Goal: Information Seeking & Learning: Compare options

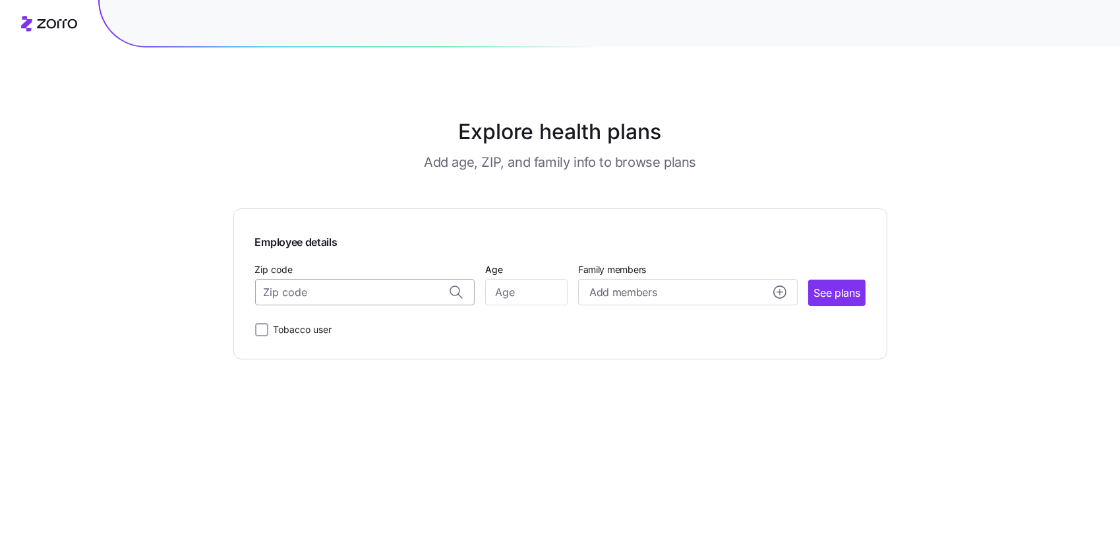
click at [395, 293] on input "Zip code" at bounding box center [364, 292] width 219 height 26
click at [379, 351] on span "18612, [GEOGRAPHIC_DATA], [GEOGRAPHIC_DATA]" at bounding box center [362, 354] width 185 height 16
type input "18612, [GEOGRAPHIC_DATA], [GEOGRAPHIC_DATA]"
click at [527, 297] on input "Age" at bounding box center [526, 292] width 82 height 26
type input "60"
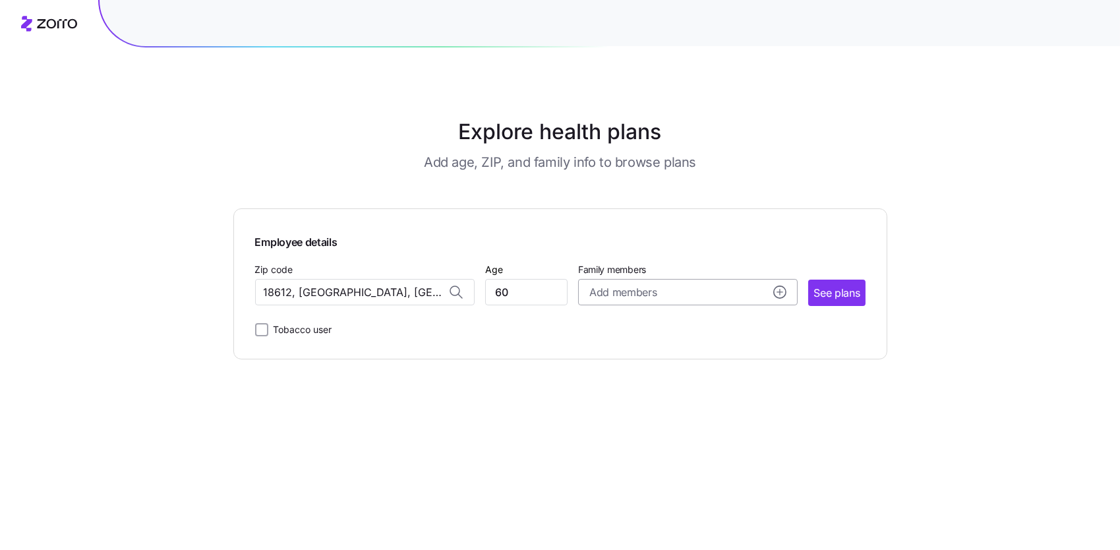
click at [775, 292] on circle "add icon" at bounding box center [780, 292] width 12 height 12
click at [904, 432] on div "Explore health plans Add age, ZIP, and family info to browse plans Employee det…" at bounding box center [560, 275] width 1120 height 550
click at [258, 331] on input "Tobacco user" at bounding box center [261, 329] width 13 height 13
checkbox input "true"
click at [851, 292] on span "See plans" at bounding box center [836, 293] width 46 height 16
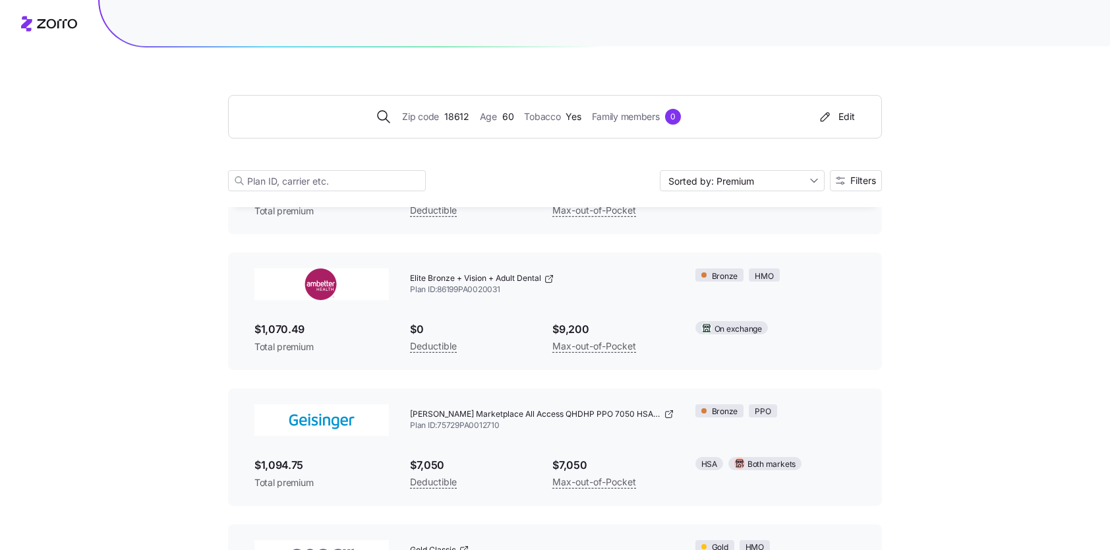
scroll to position [2750, 0]
click at [815, 180] on input "Sorted by: Premium" at bounding box center [742, 180] width 165 height 21
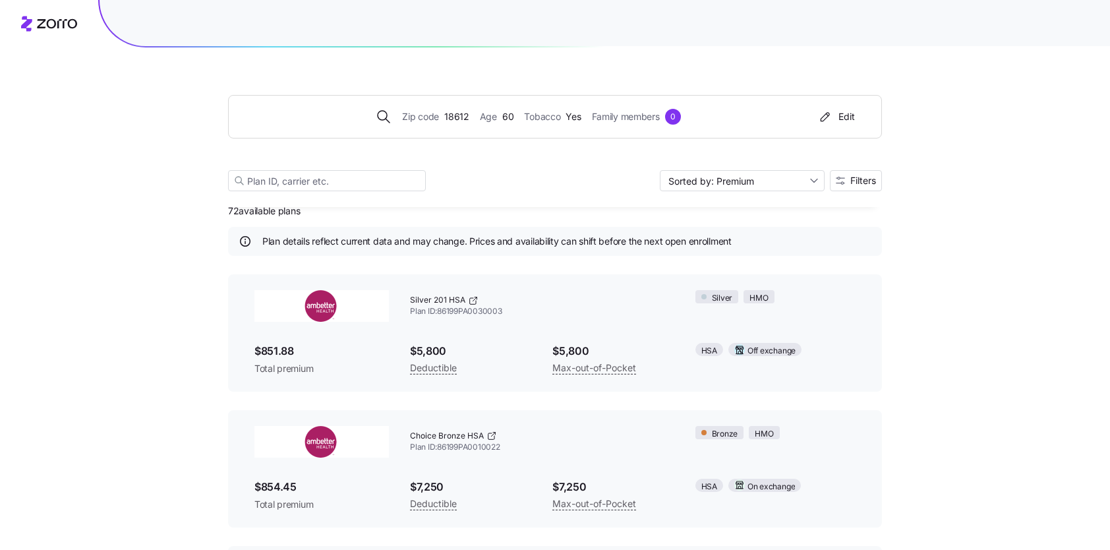
scroll to position [0, 0]
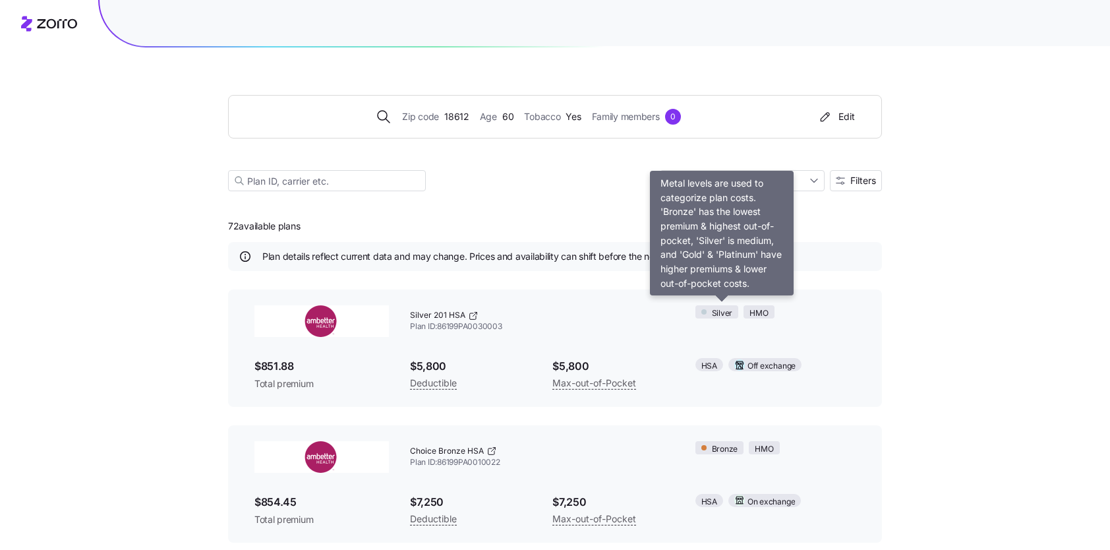
click at [719, 313] on span "Silver" at bounding box center [722, 313] width 21 height 13
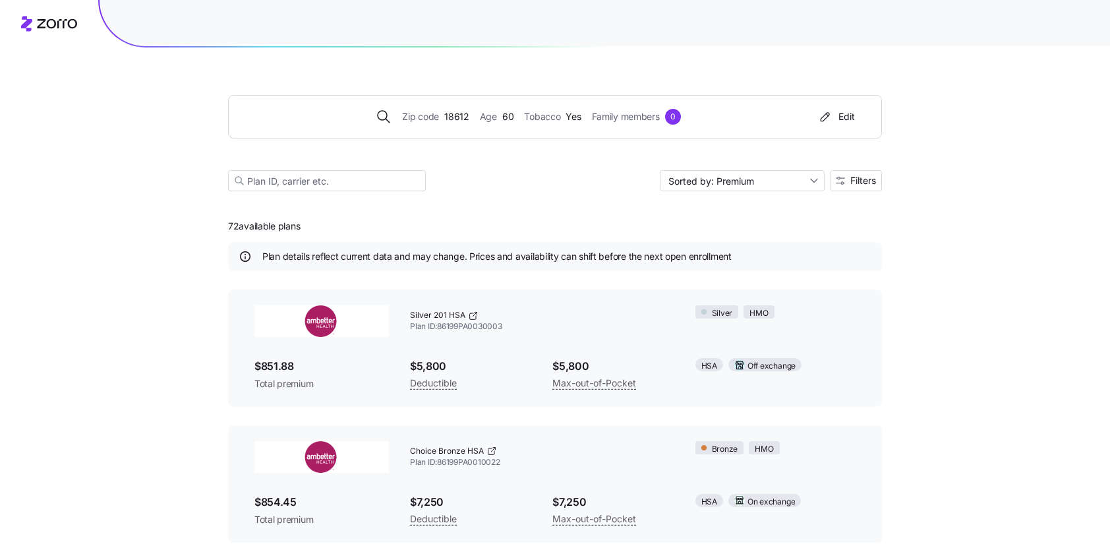
click at [239, 377] on div "Silver 201 HSA Plan ID: 86199PA0030003 Silver HMO $851.88 Total premium $5,800 …" at bounding box center [555, 347] width 654 height 117
click at [330, 318] on img at bounding box center [321, 321] width 134 height 32
click at [829, 318] on div "Silver HMO" at bounding box center [775, 311] width 160 height 13
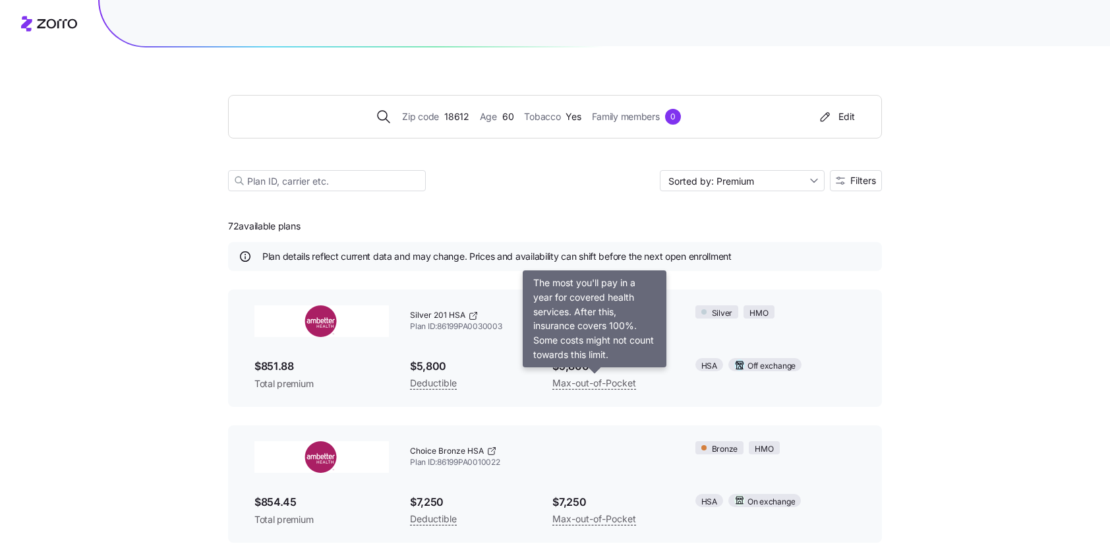
click at [610, 387] on span "Max-out-of-Pocket" at bounding box center [594, 383] width 84 height 16
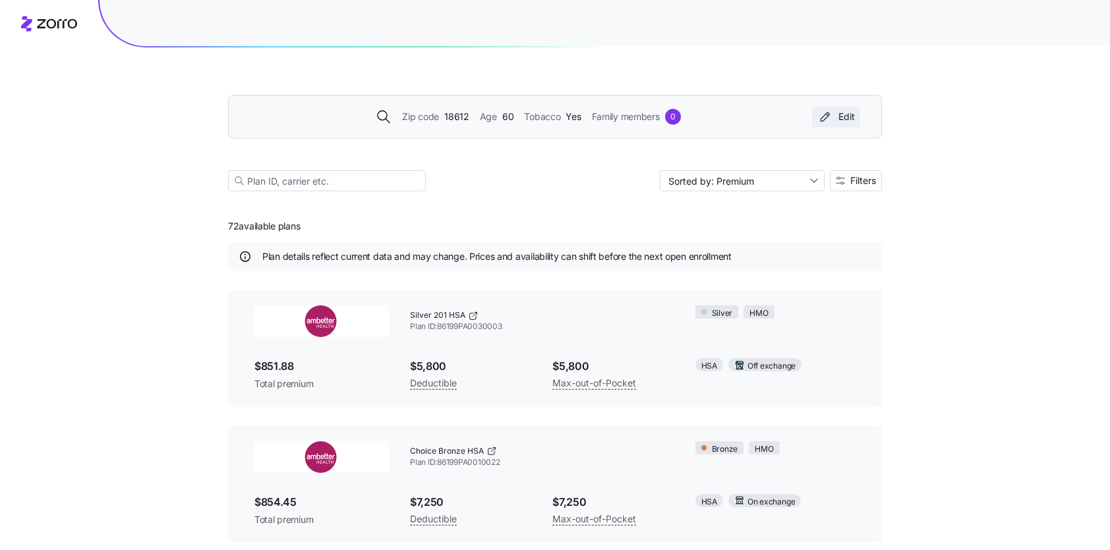
click at [851, 118] on div "Edit" at bounding box center [836, 116] width 38 height 13
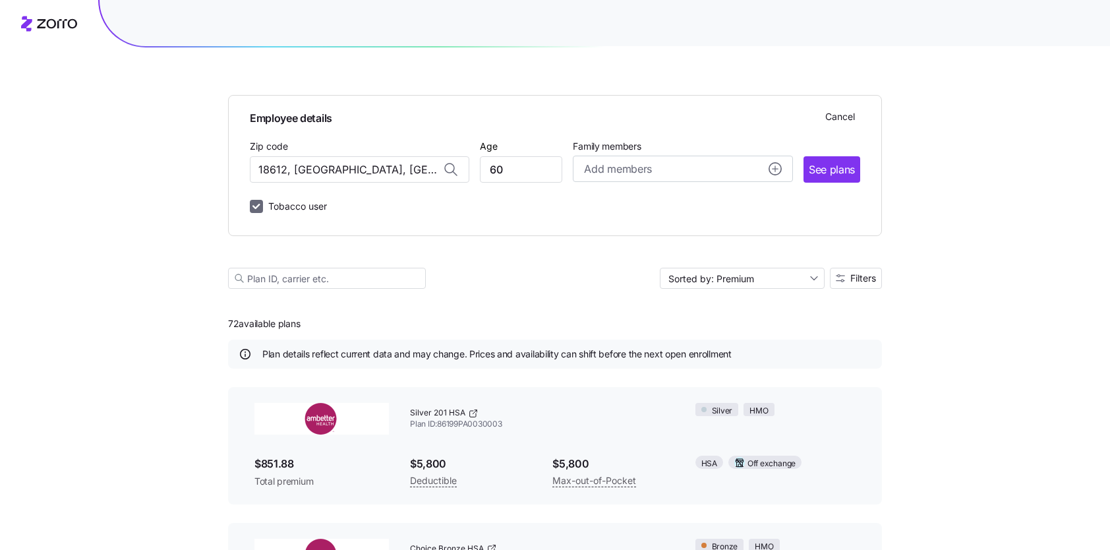
click at [258, 209] on input "Tobacco user" at bounding box center [256, 206] width 13 height 13
checkbox input "false"
click at [847, 167] on span "See plans" at bounding box center [832, 169] width 46 height 16
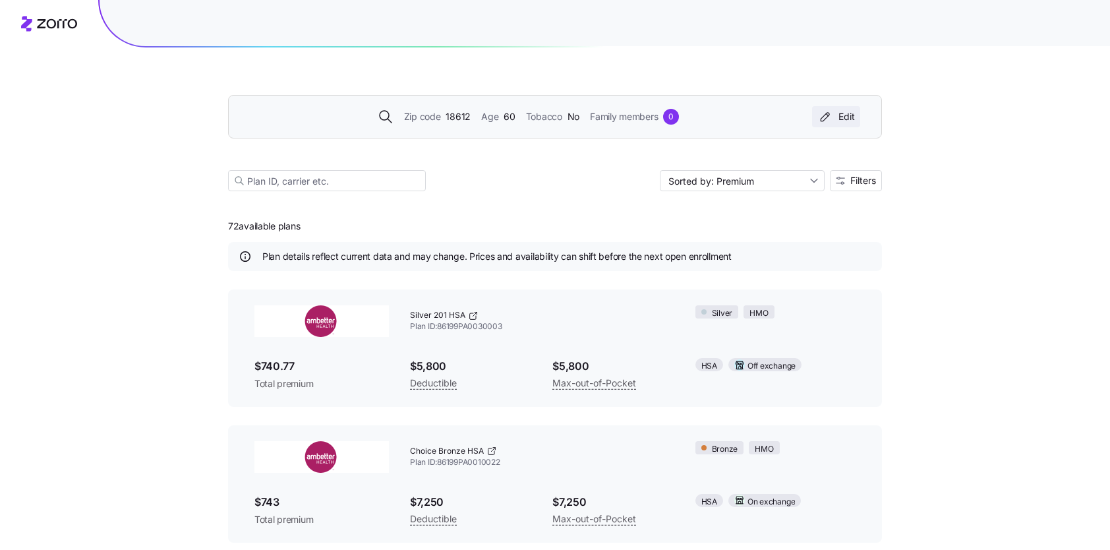
click at [846, 120] on div "Edit" at bounding box center [836, 116] width 38 height 13
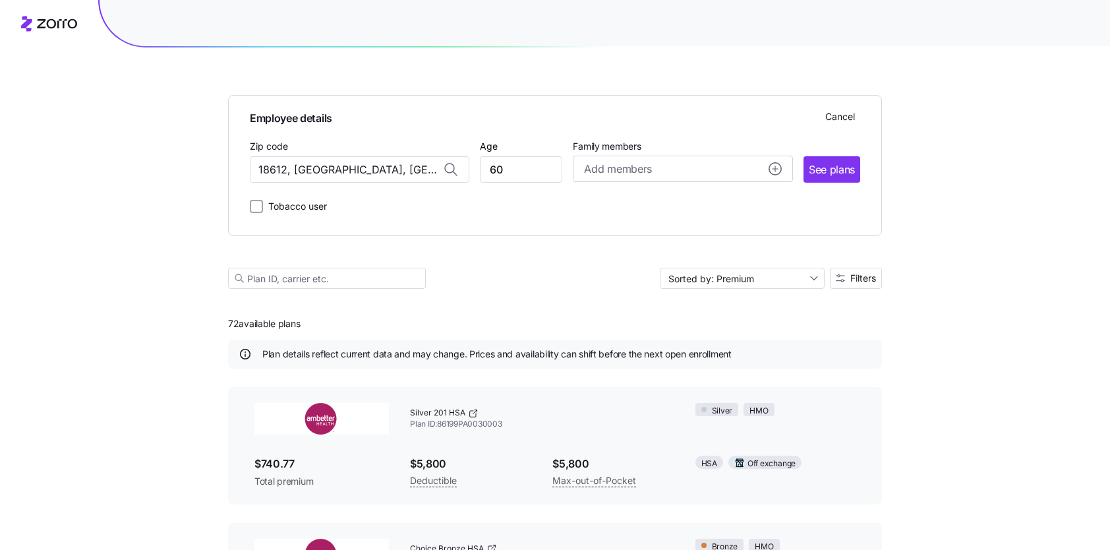
click at [256, 213] on div "Tobacco user" at bounding box center [288, 206] width 77 height 16
click at [257, 210] on input "Tobacco user" at bounding box center [256, 206] width 13 height 13
checkbox input "true"
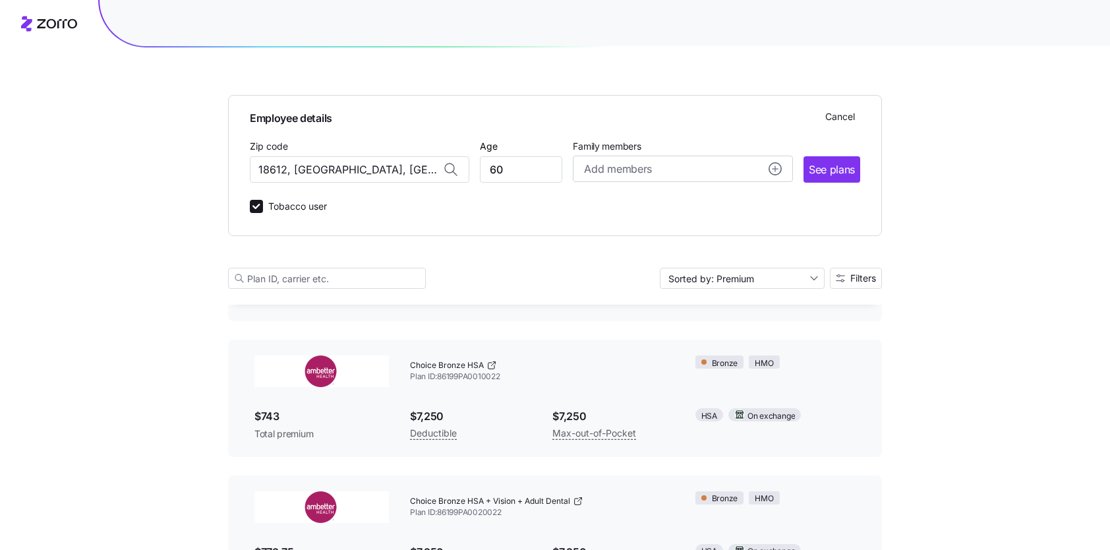
scroll to position [185, 0]
click at [830, 173] on span "See plans" at bounding box center [832, 169] width 46 height 16
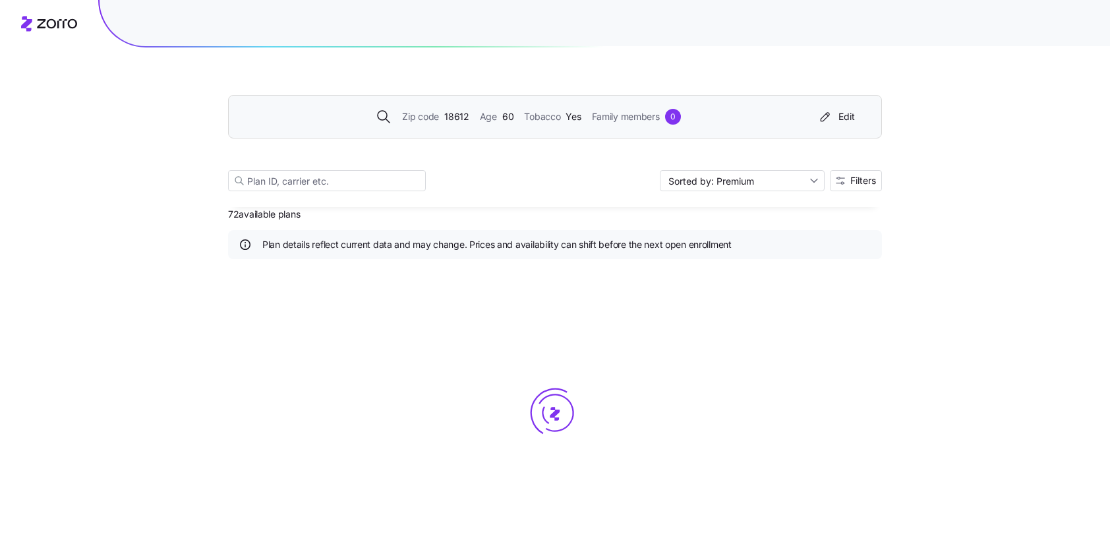
scroll to position [11, 0]
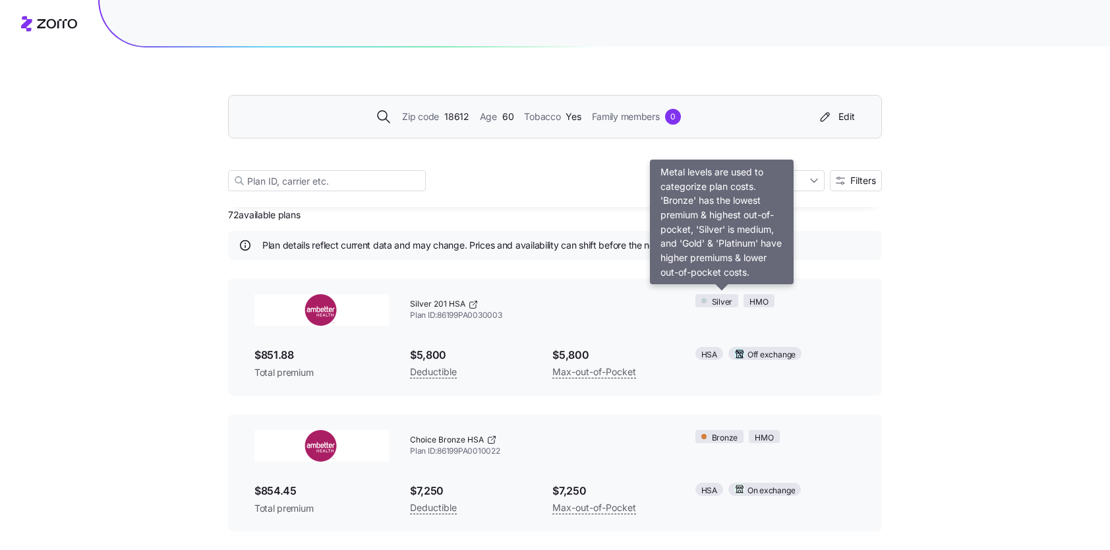
click at [720, 299] on span "Silver" at bounding box center [722, 302] width 21 height 13
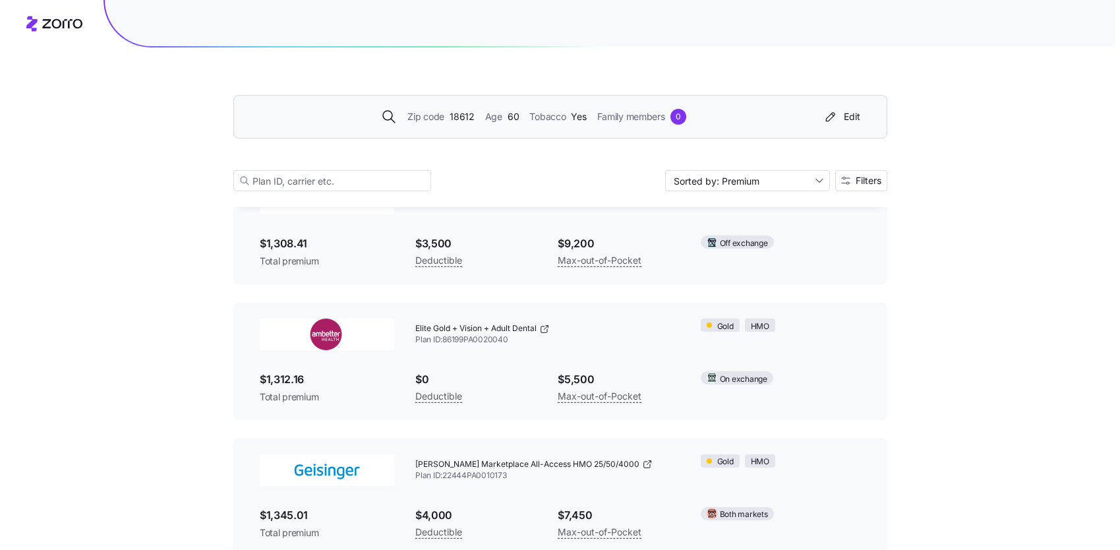
scroll to position [6801, 0]
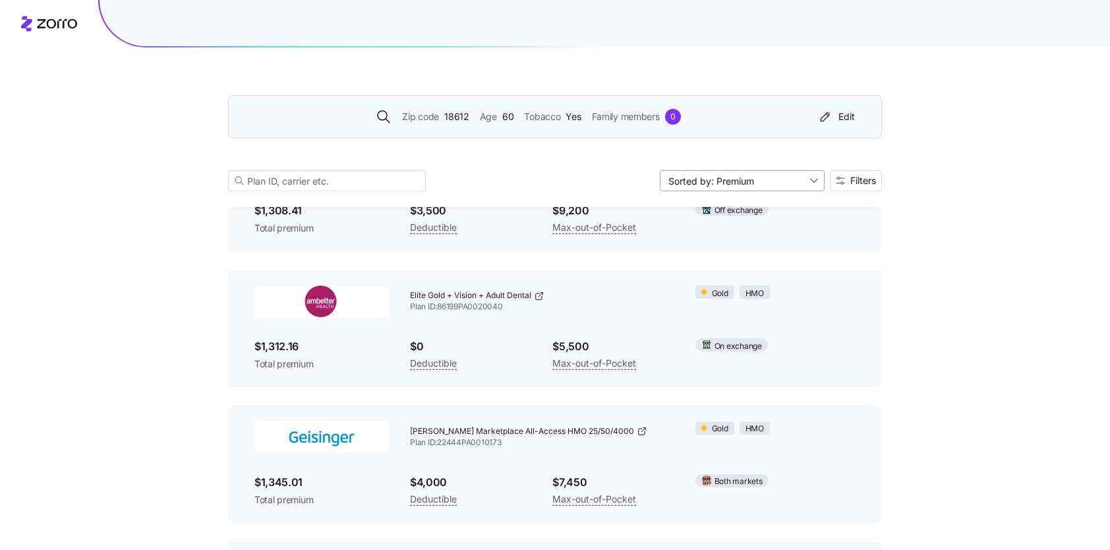
click at [815, 179] on input "Sorted by: Premium" at bounding box center [742, 180] width 165 height 21
click at [794, 205] on div "Premium" at bounding box center [741, 212] width 154 height 20
click at [864, 181] on span "Filters" at bounding box center [863, 180] width 26 height 9
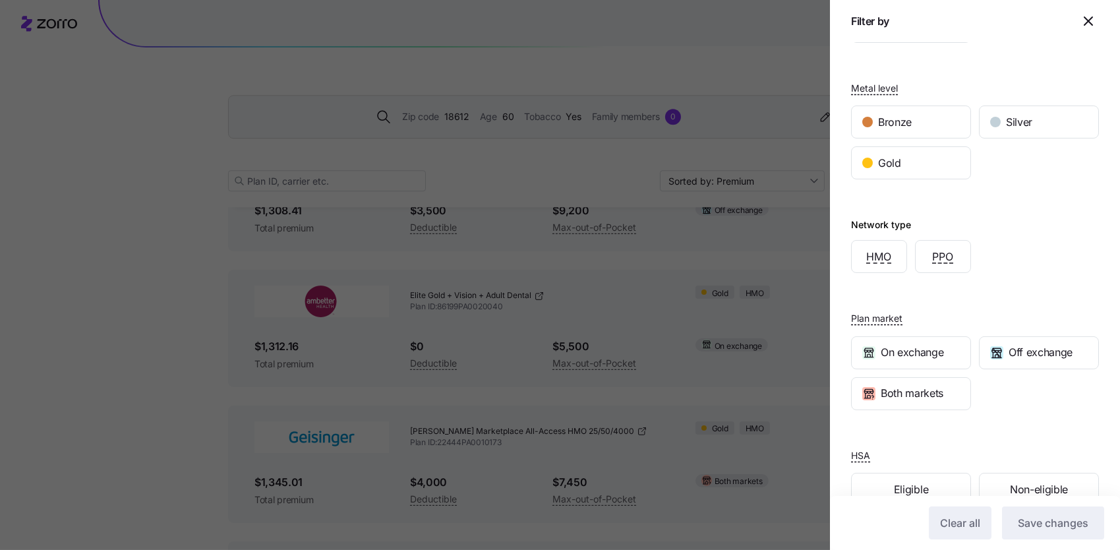
scroll to position [150, 0]
click at [924, 401] on div "Both markets" at bounding box center [910, 392] width 119 height 32
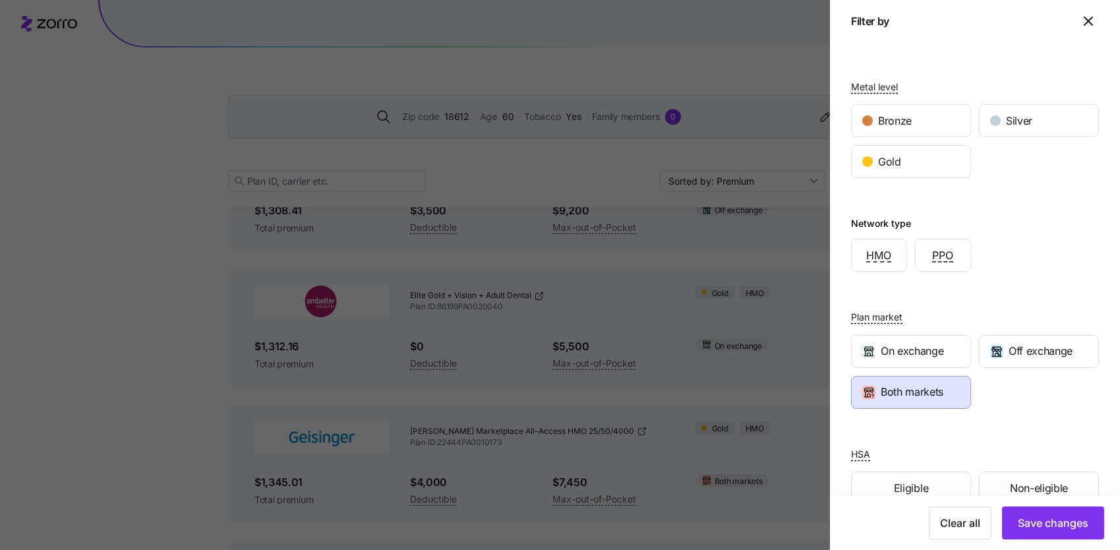
scroll to position [179, 0]
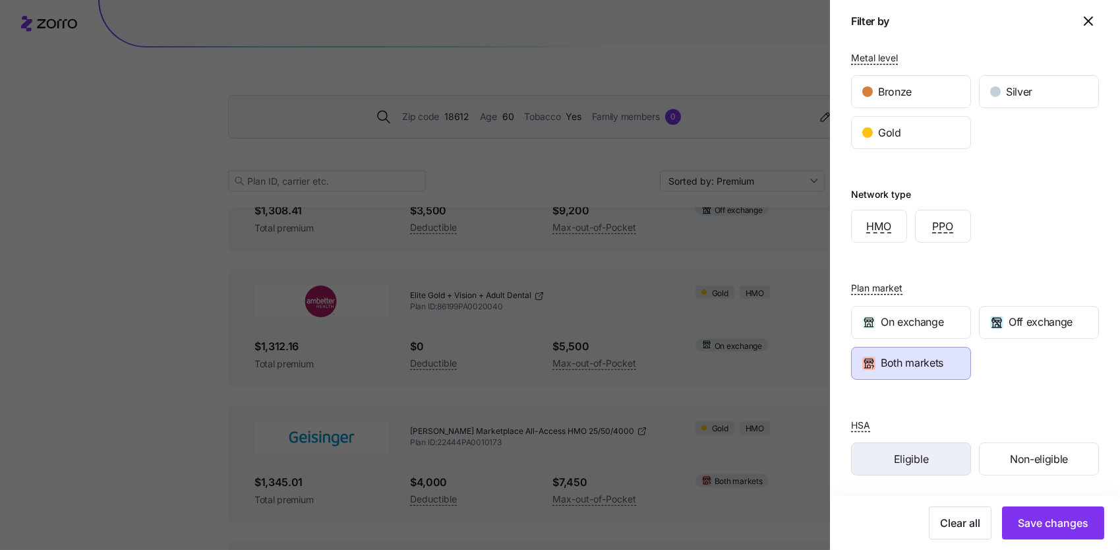
click at [907, 463] on span "Eligible" at bounding box center [911, 459] width 34 height 16
click at [931, 449] on div "Eligible" at bounding box center [910, 459] width 119 height 32
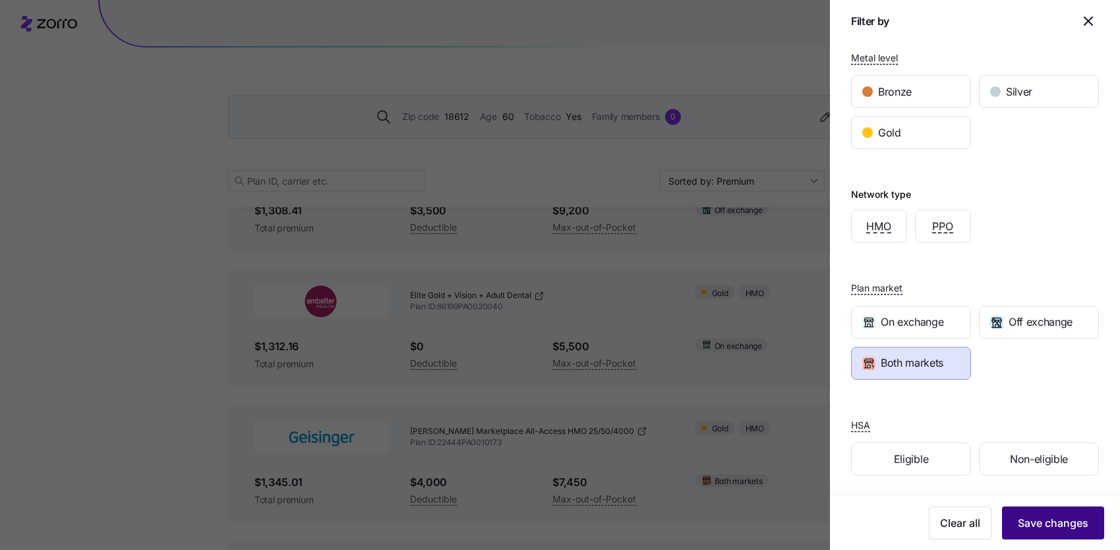
click at [1064, 517] on span "Save changes" at bounding box center [1053, 523] width 71 height 16
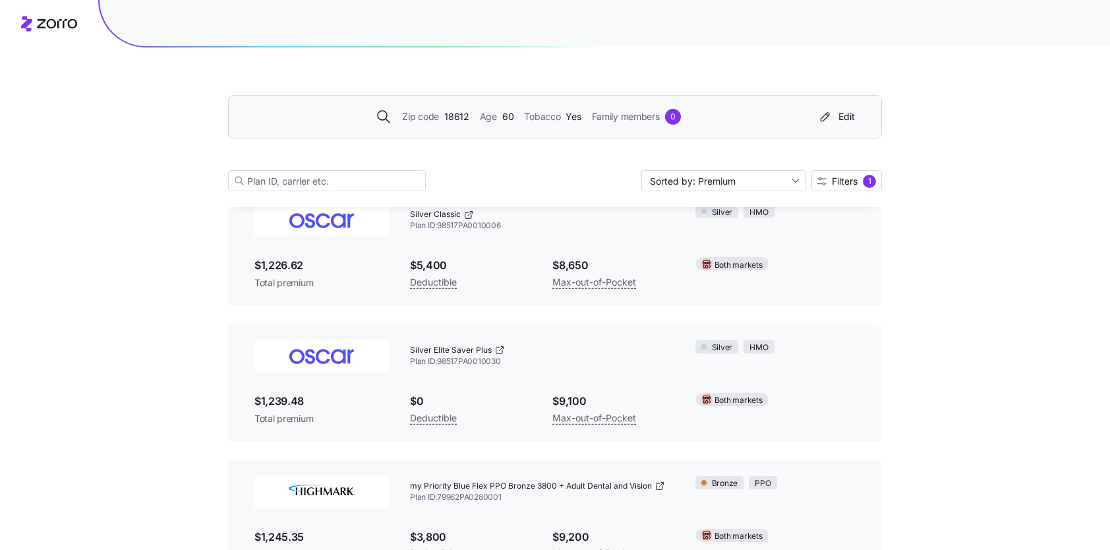
scroll to position [2668, 0]
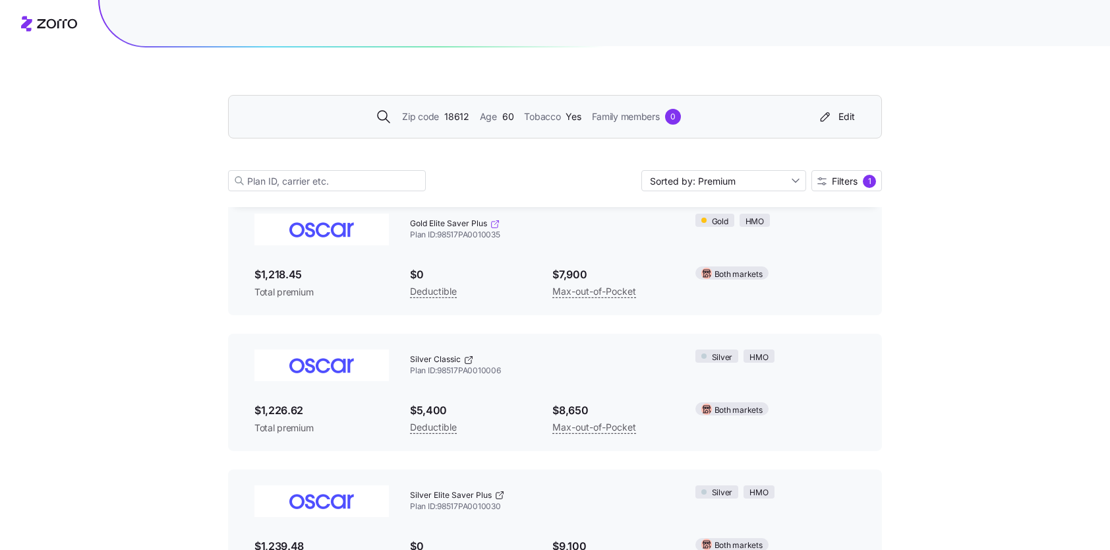
click at [496, 223] on icon at bounding box center [495, 224] width 11 height 11
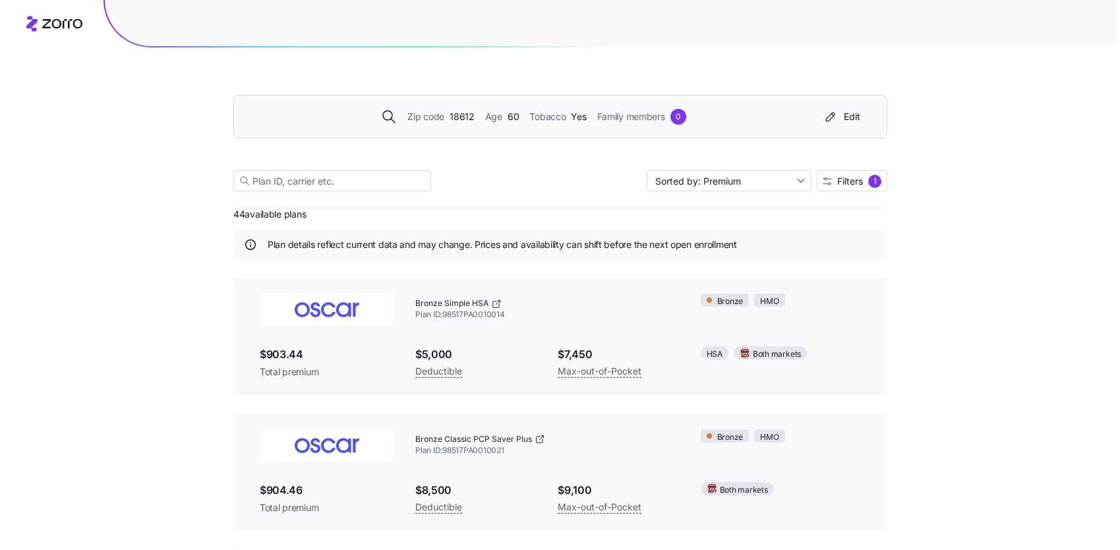
scroll to position [0, 0]
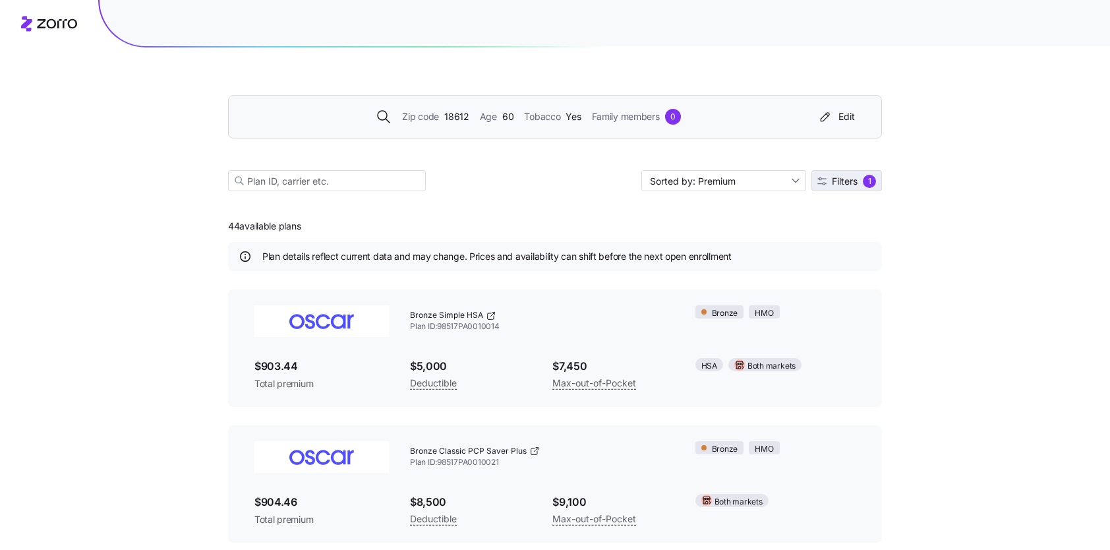
click at [851, 181] on span "Filters" at bounding box center [845, 181] width 26 height 9
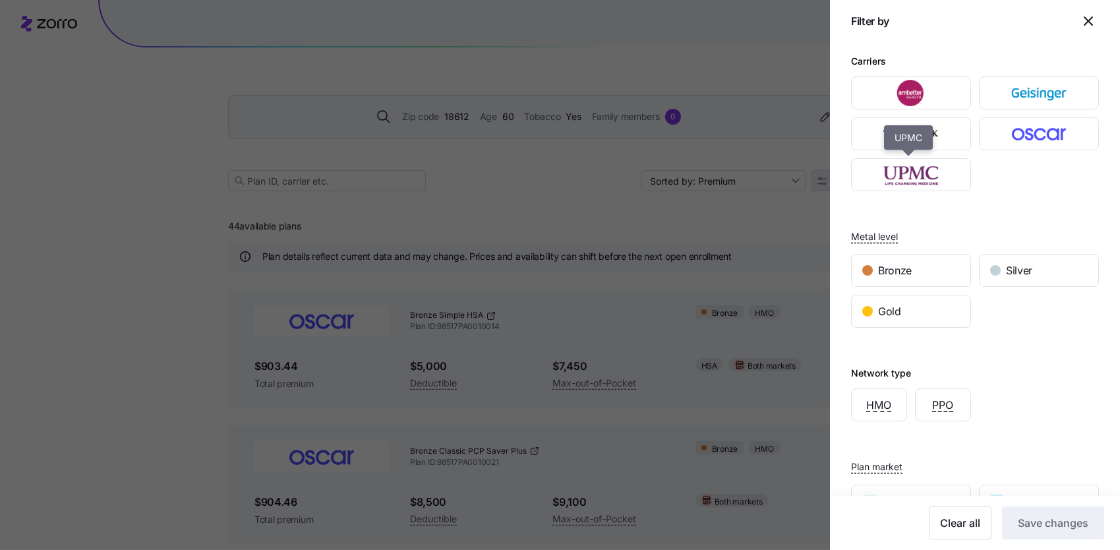
click at [851, 181] on div "button" at bounding box center [910, 175] width 119 height 32
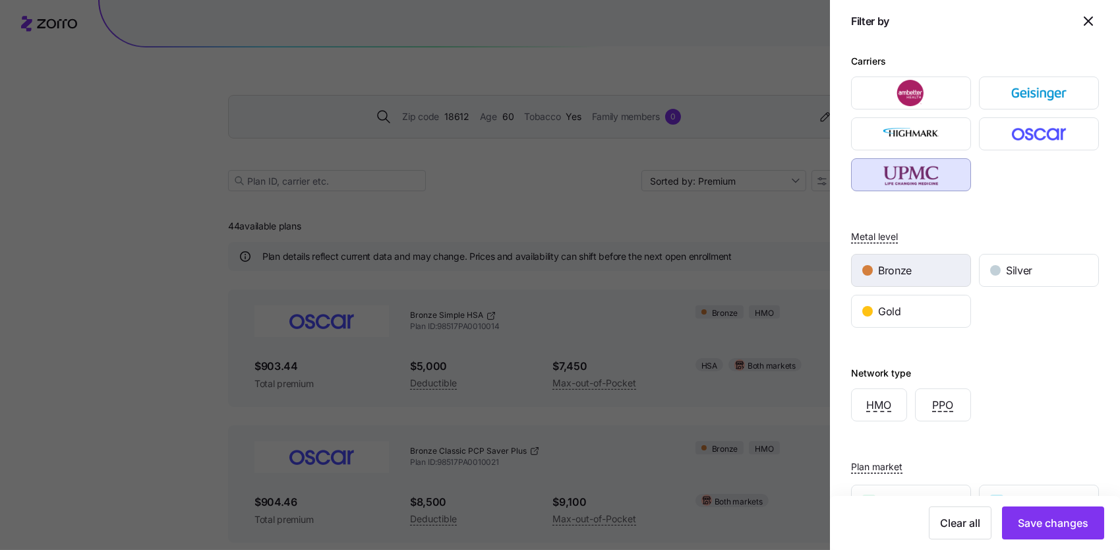
drag, startPoint x: 851, startPoint y: 181, endPoint x: 898, endPoint y: 255, distance: 88.0
click at [898, 255] on div "Carriers Metal level Bronze Silver Gold Network type HMO PPO Plan market On exc…" at bounding box center [975, 358] width 290 height 633
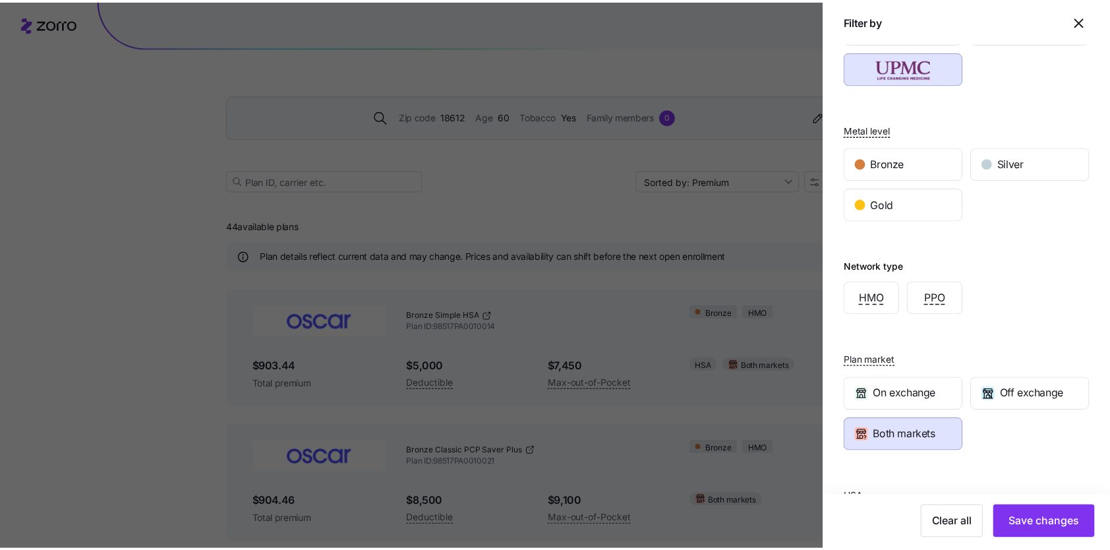
scroll to position [119, 0]
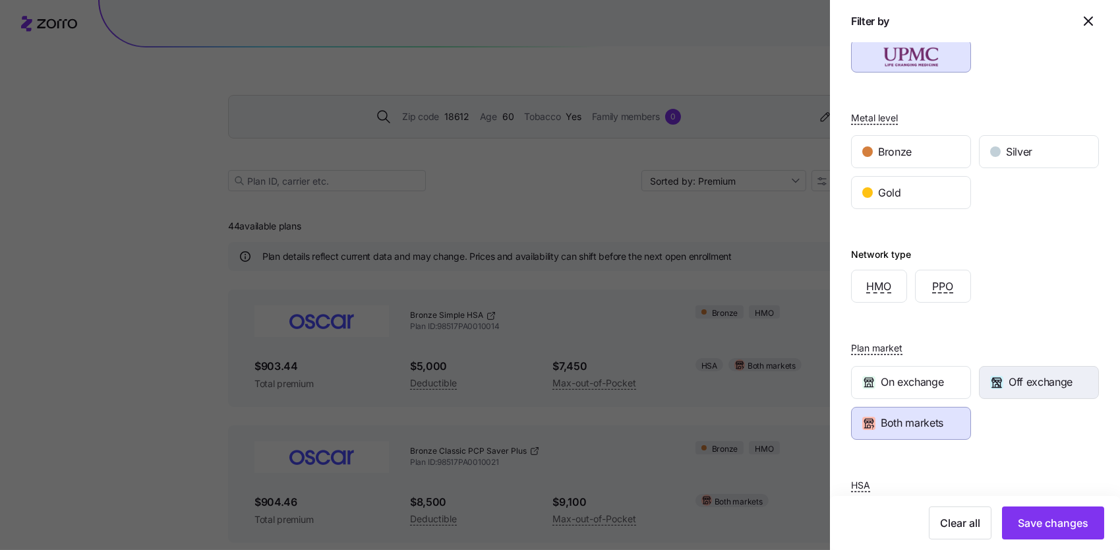
click at [1038, 386] on span "Off exchange" at bounding box center [1040, 382] width 64 height 16
click at [946, 432] on div "Both markets" at bounding box center [910, 423] width 119 height 32
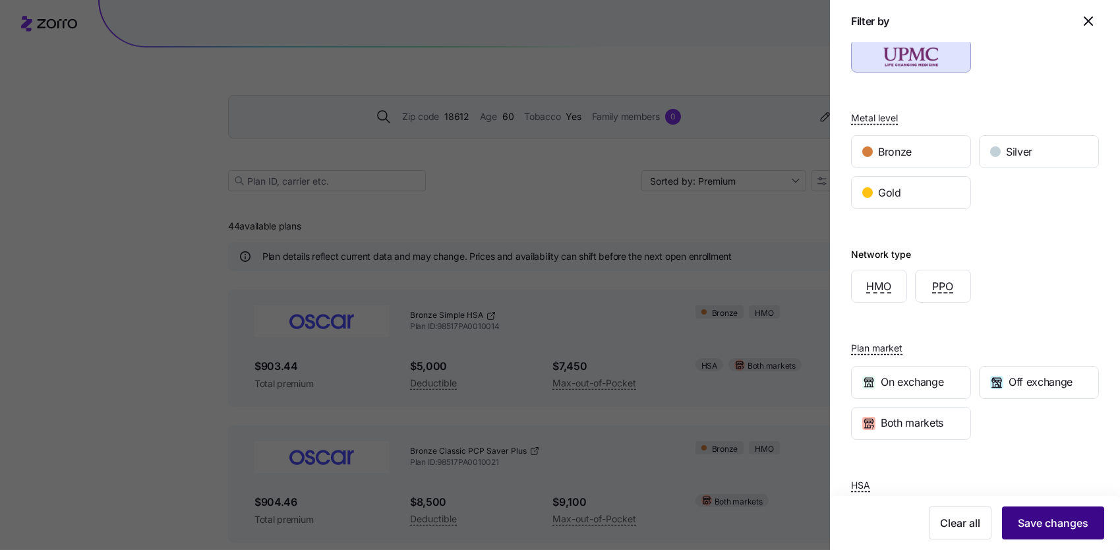
click at [1054, 520] on span "Save changes" at bounding box center [1053, 523] width 71 height 16
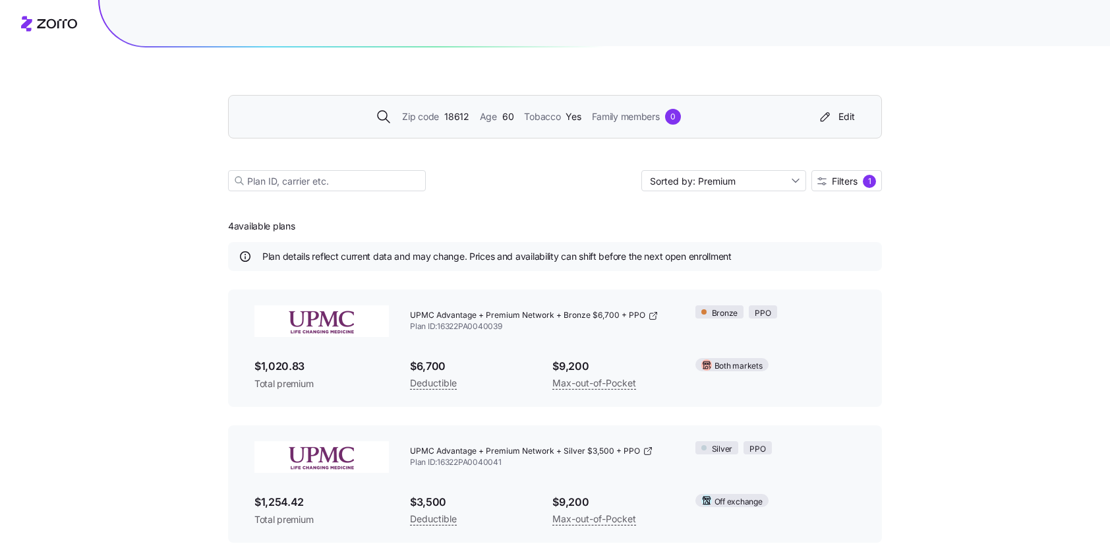
click at [931, 143] on div "Zip code 18612 Age [DEMOGRAPHIC_DATA] Tobacco Yes Family members 0 Edit Sorted …" at bounding box center [555, 406] width 1110 height 813
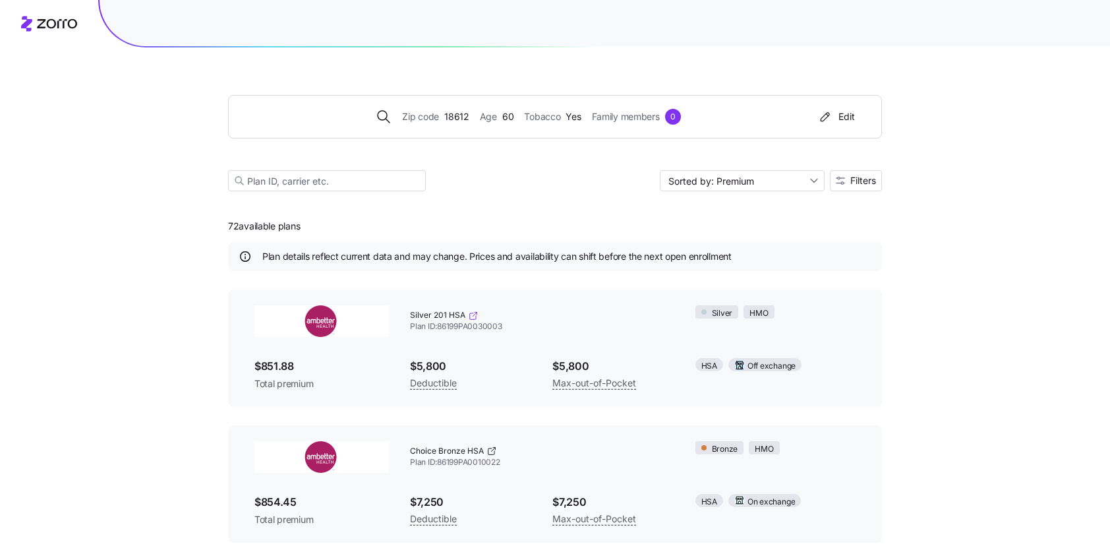
click at [470, 314] on icon at bounding box center [473, 315] width 11 height 11
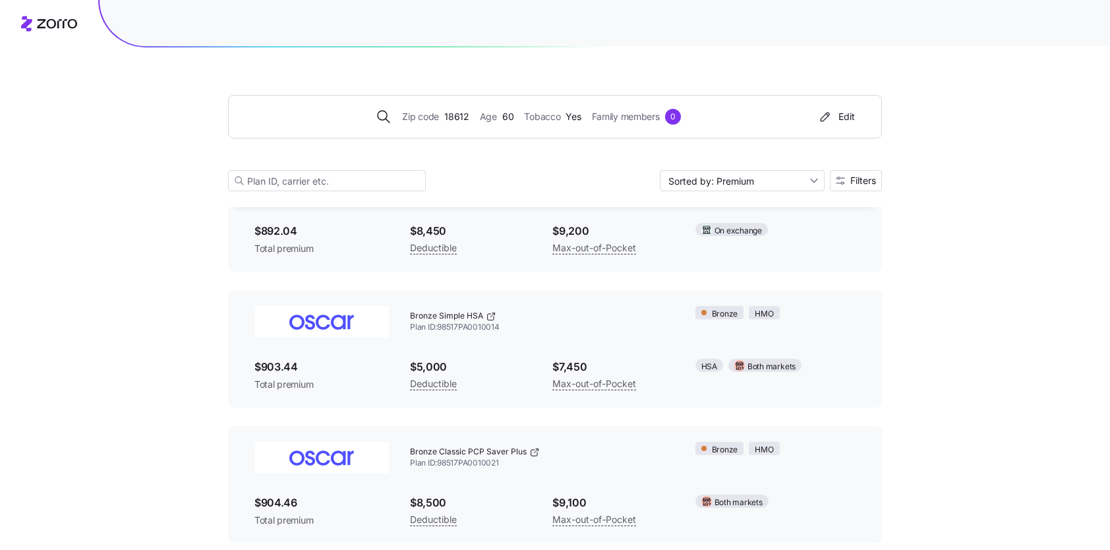
scroll to position [546, 0]
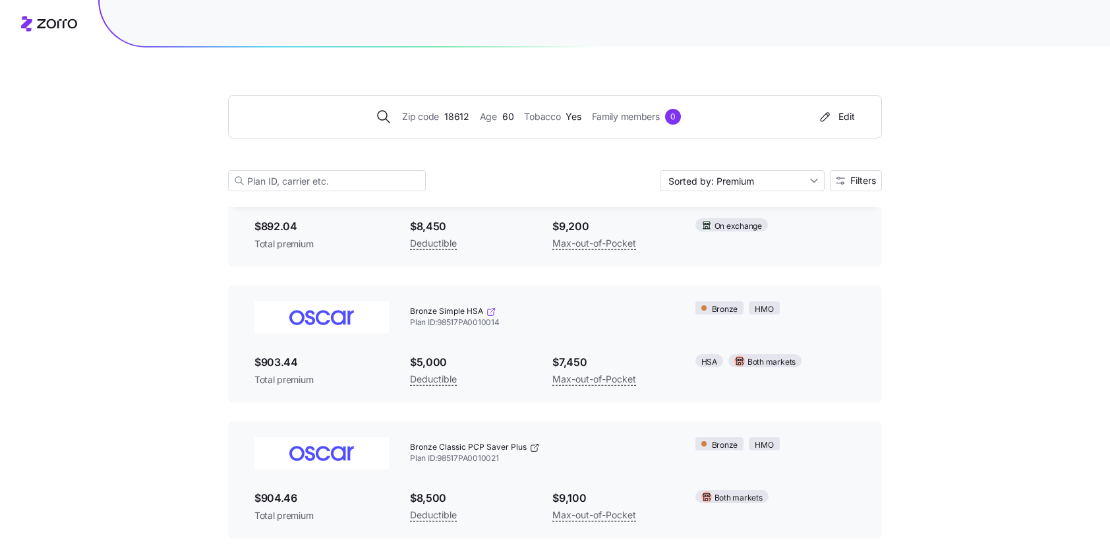
click at [492, 313] on icon at bounding box center [491, 311] width 11 height 11
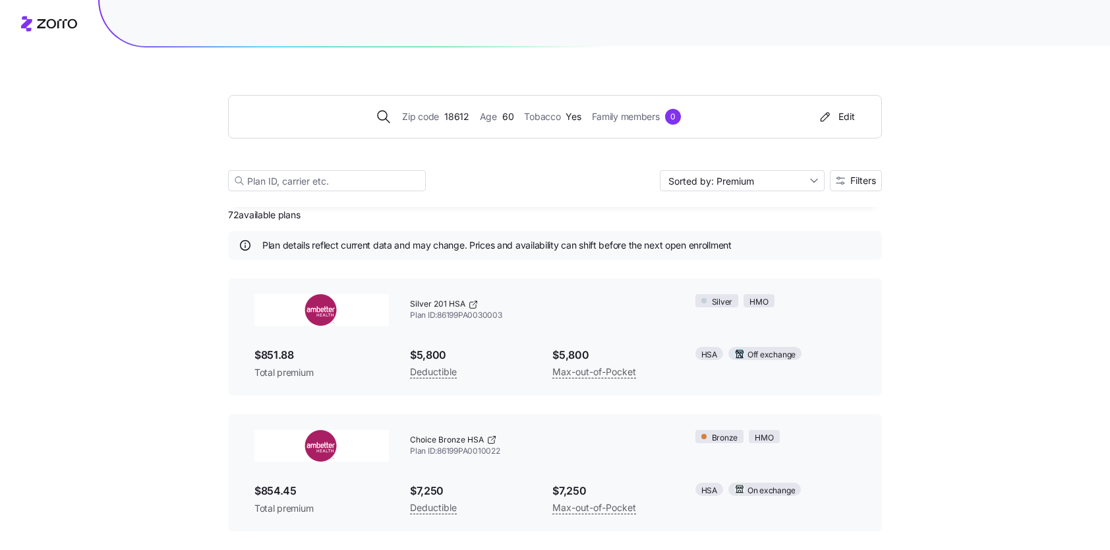
scroll to position [0, 0]
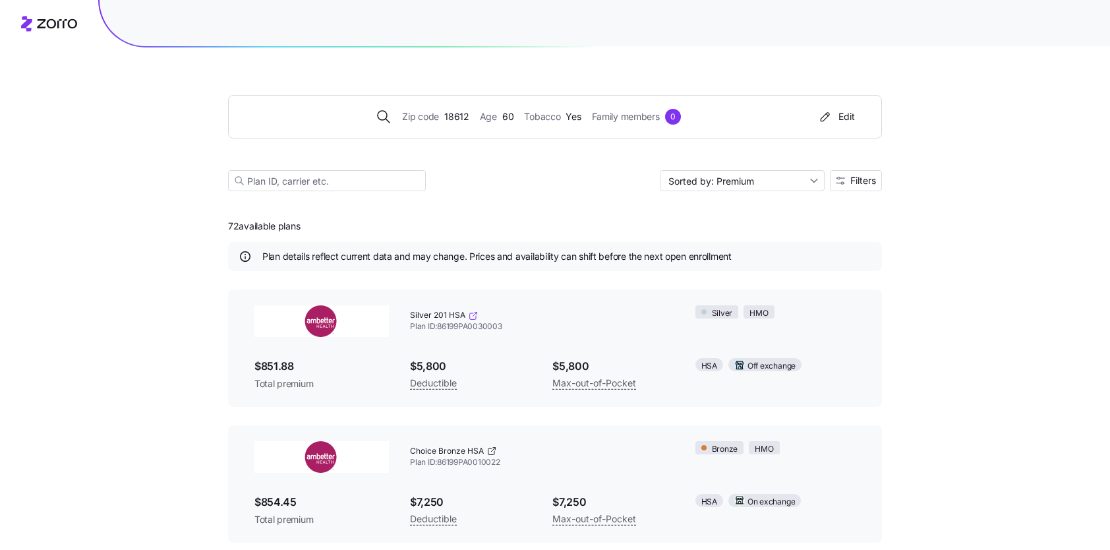
click at [471, 314] on icon at bounding box center [473, 315] width 11 height 11
